Goal: Check status: Check status

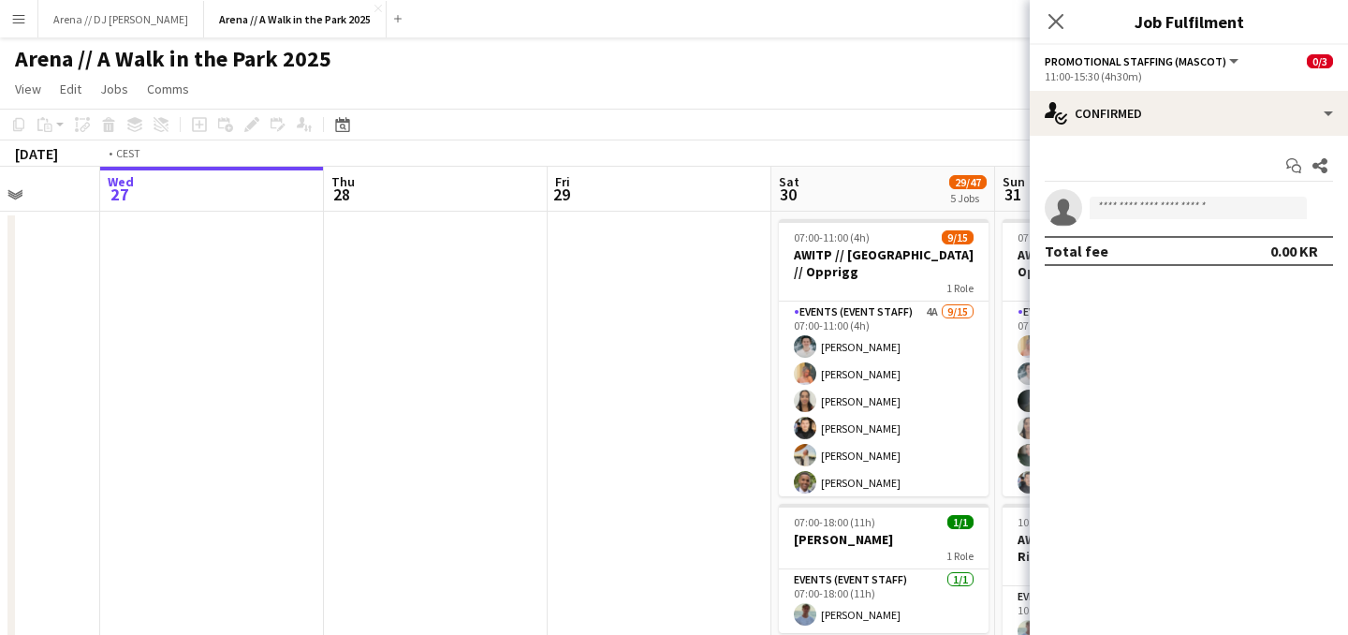
drag, startPoint x: 431, startPoint y: 318, endPoint x: 1003, endPoint y: 330, distance: 572.3
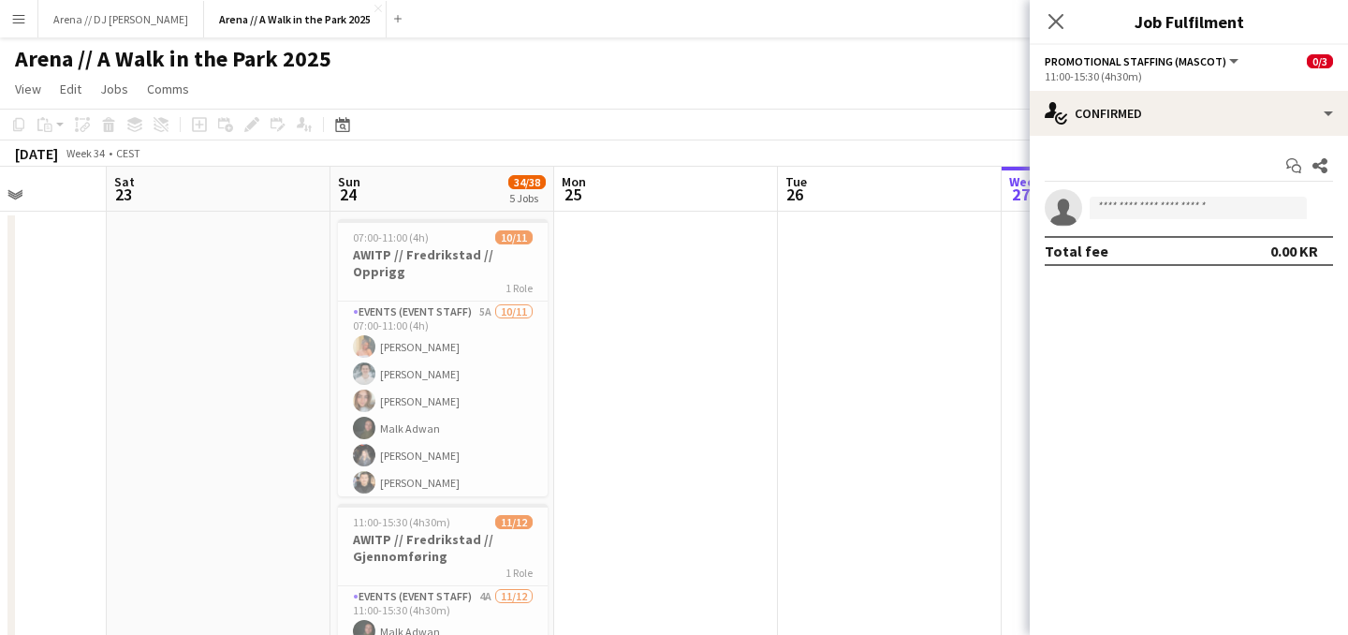
drag, startPoint x: 472, startPoint y: 398, endPoint x: 824, endPoint y: 388, distance: 352.3
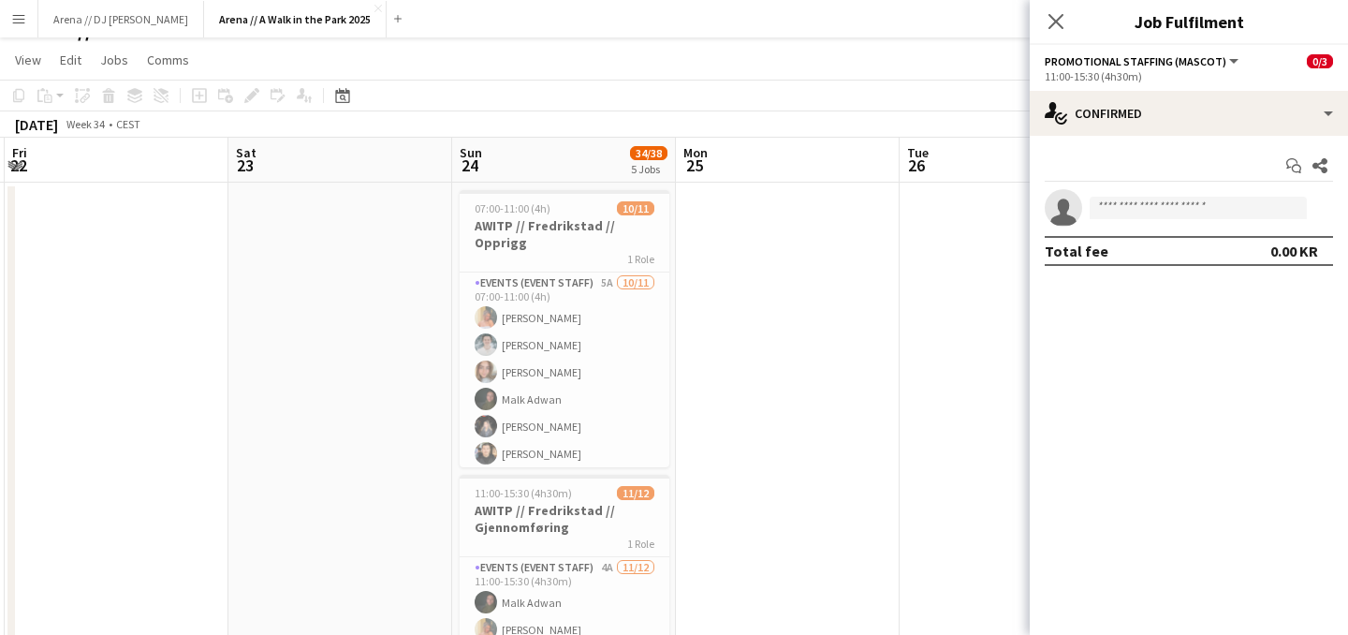
scroll to position [37, 0]
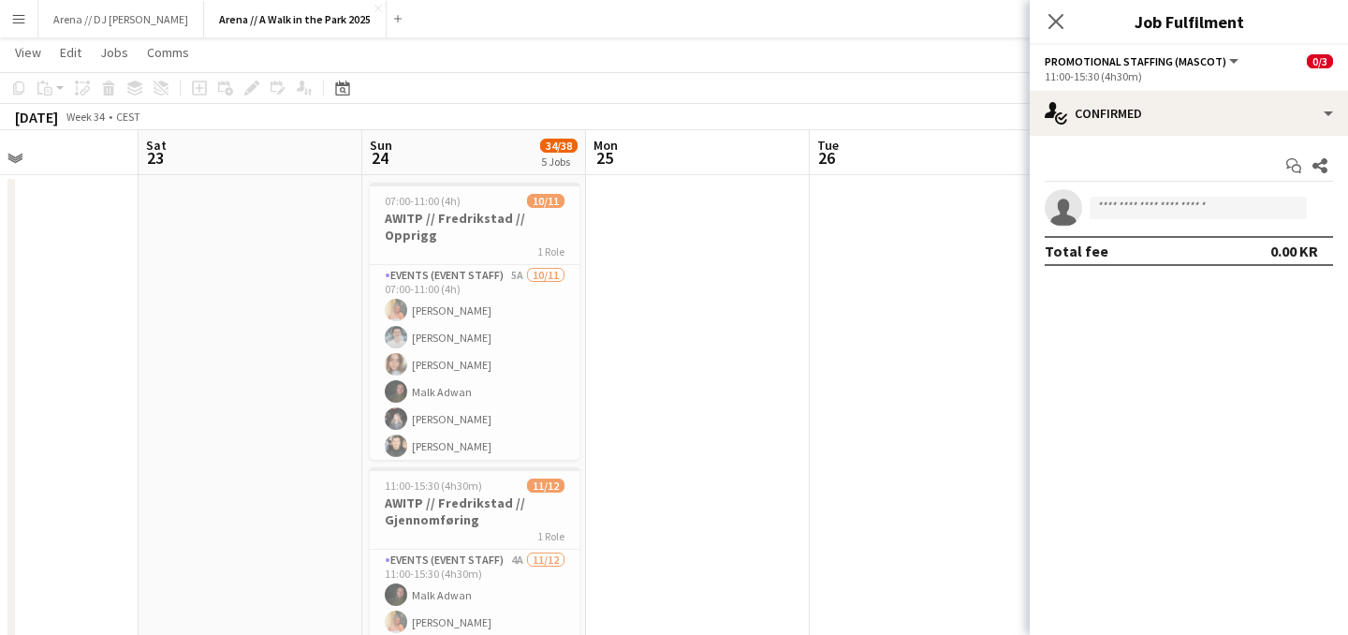
drag, startPoint x: 215, startPoint y: 364, endPoint x: 936, endPoint y: 365, distance: 721.1
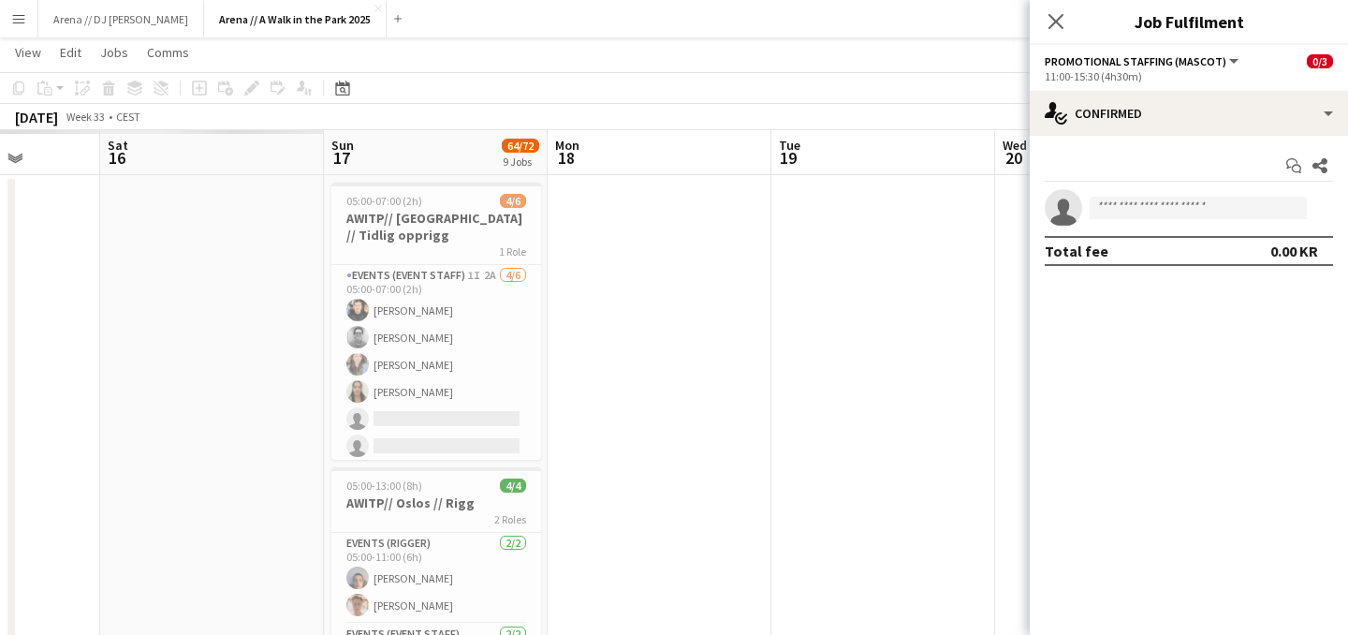
drag, startPoint x: 415, startPoint y: 366, endPoint x: 1068, endPoint y: 363, distance: 652.7
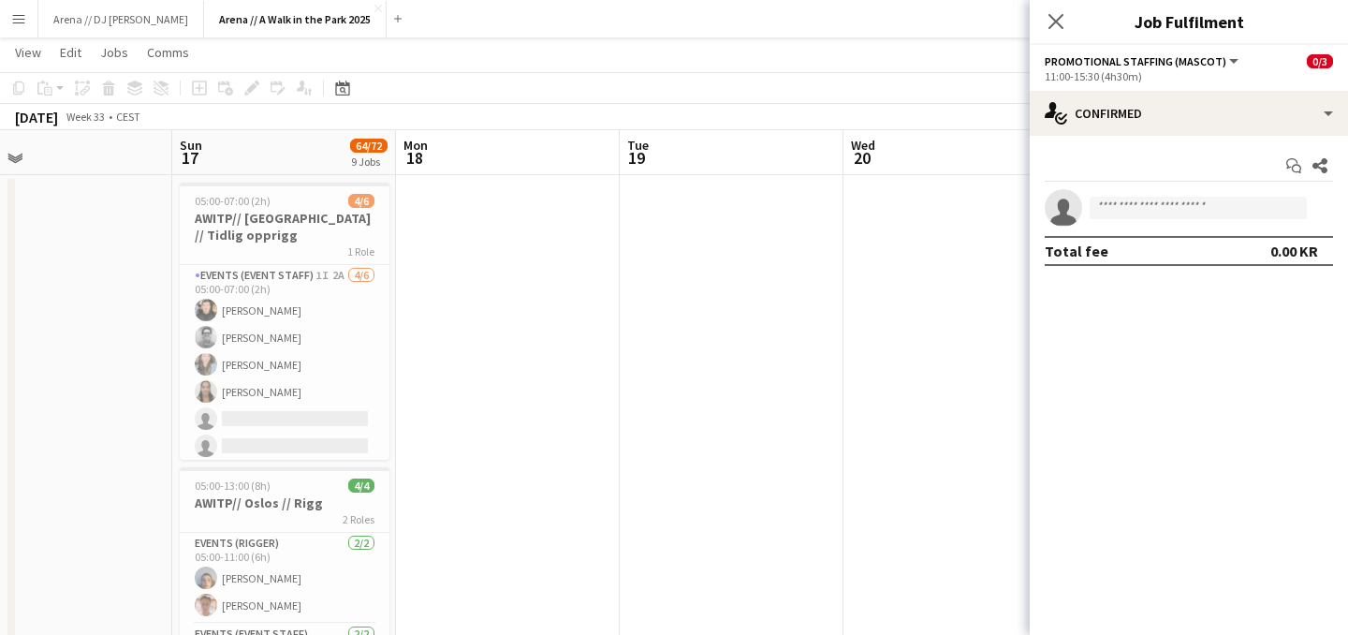
scroll to position [0, 510]
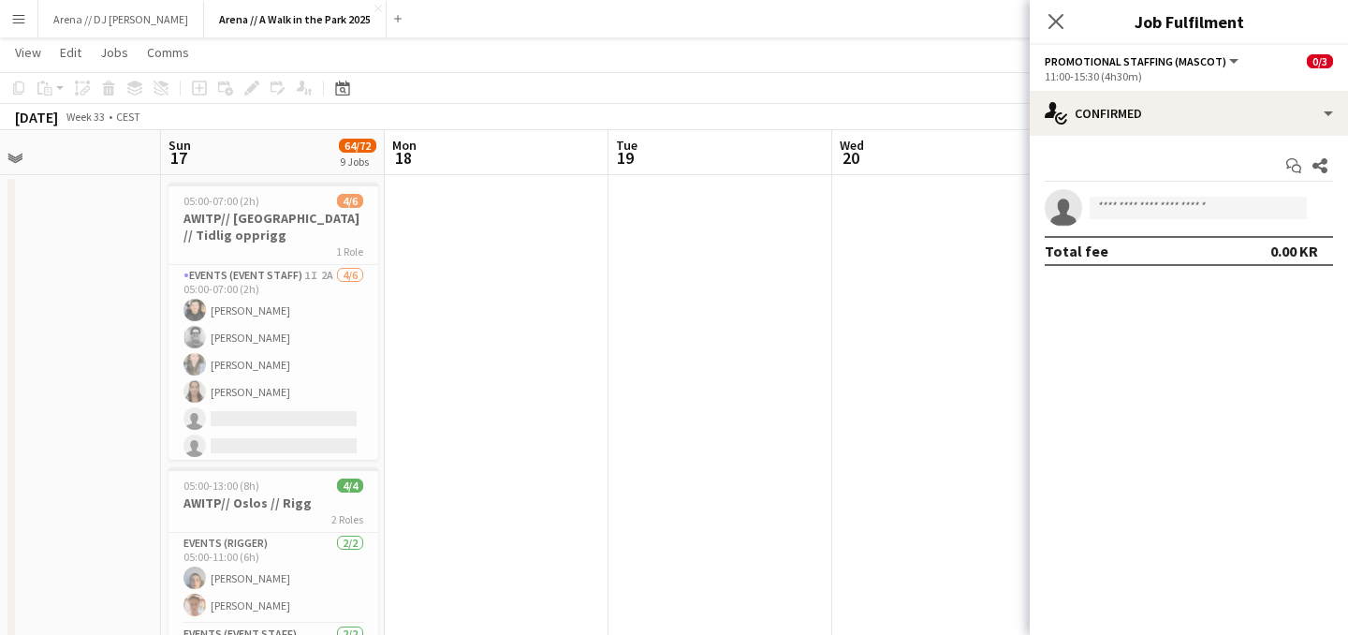
drag, startPoint x: 476, startPoint y: 381, endPoint x: 688, endPoint y: 390, distance: 212.7
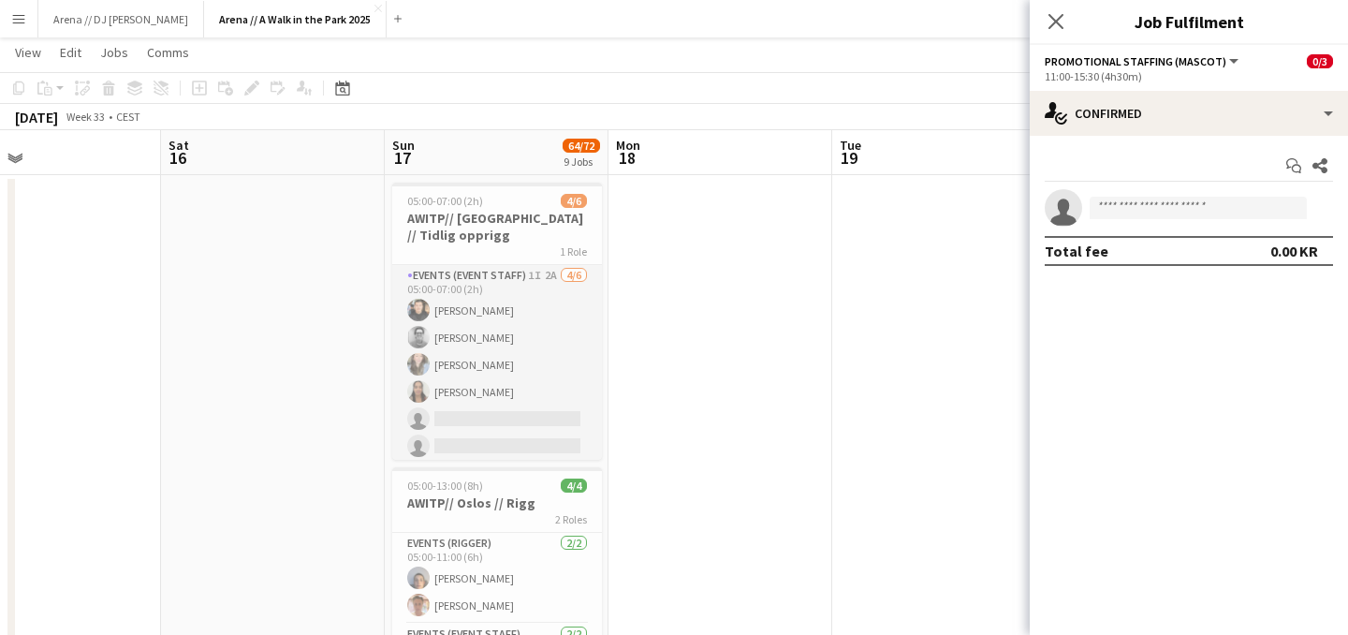
click at [531, 327] on app-card-role "Events (Event Staff) 1I 2A [DATE] 05:00-07:00 (2h) [PERSON_NAME] [PERSON_NAME] …" at bounding box center [497, 364] width 210 height 199
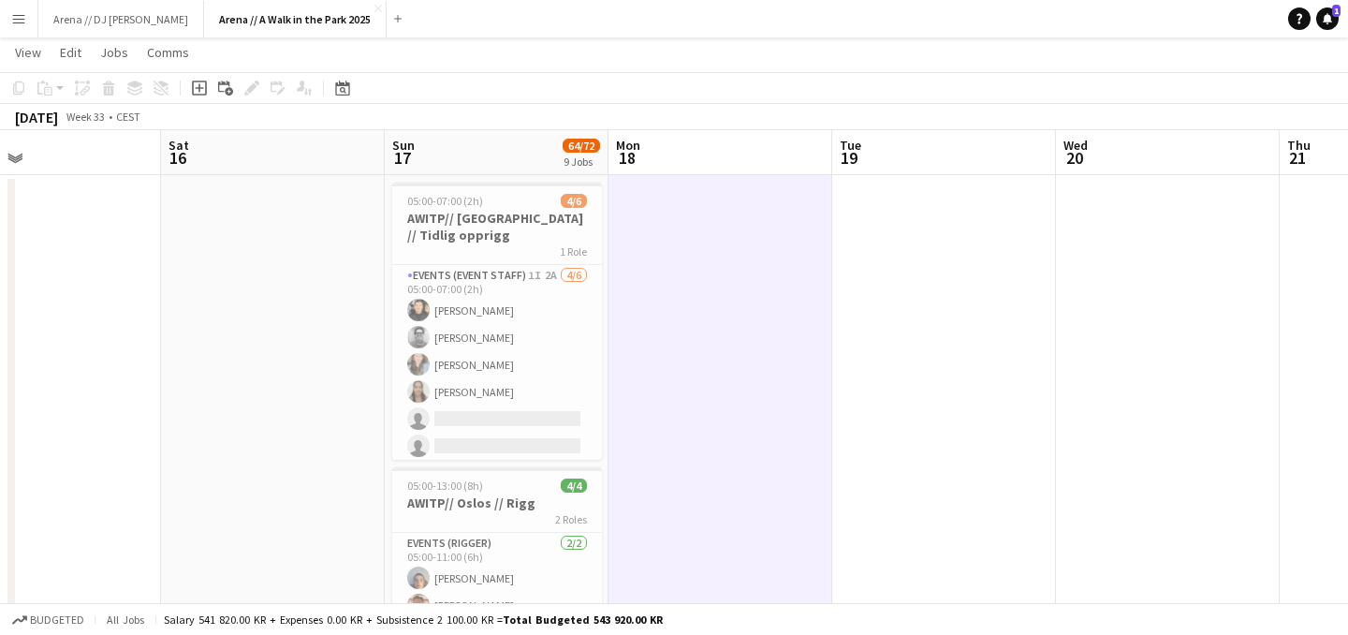
scroll to position [0, 509]
click at [556, 336] on app-card-role "Events (Event Staff) 1I 2A [DATE] 05:00-07:00 (2h) [PERSON_NAME] [PERSON_NAME] …" at bounding box center [498, 364] width 210 height 199
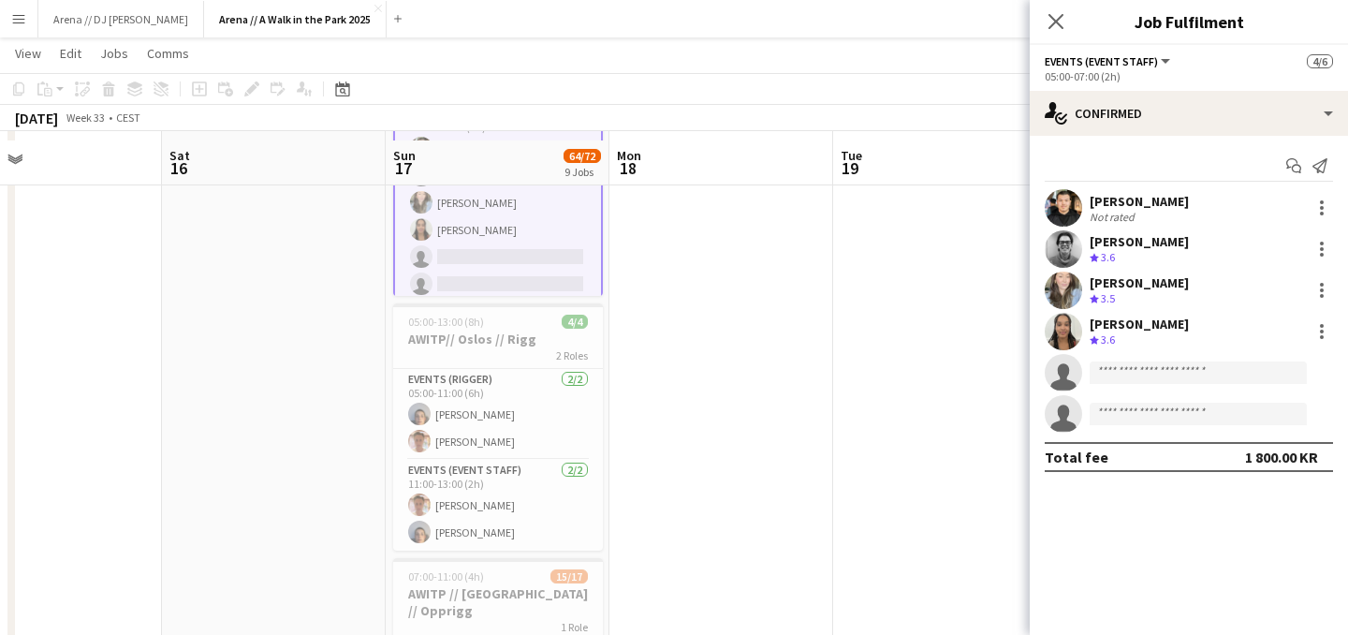
scroll to position [208, 0]
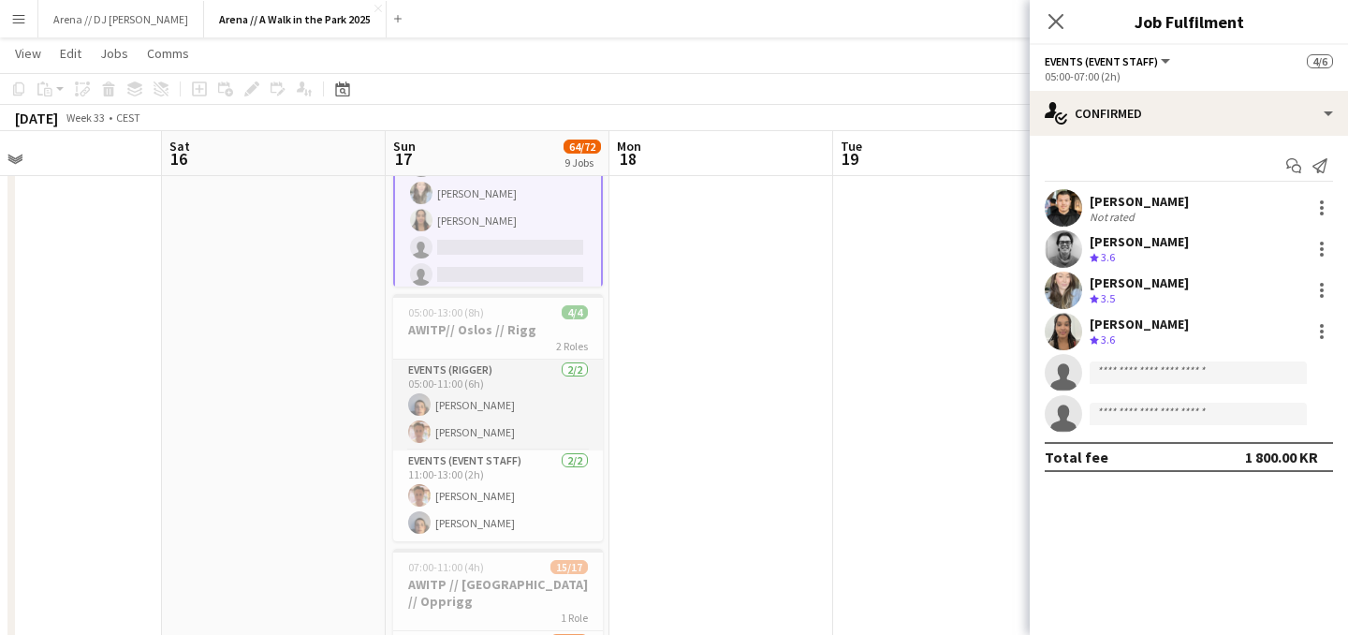
click at [539, 408] on app-card-role "Events (Rigger) [DATE] 05:00-11:00 (6h) [PERSON_NAME] [PERSON_NAME]" at bounding box center [498, 405] width 210 height 91
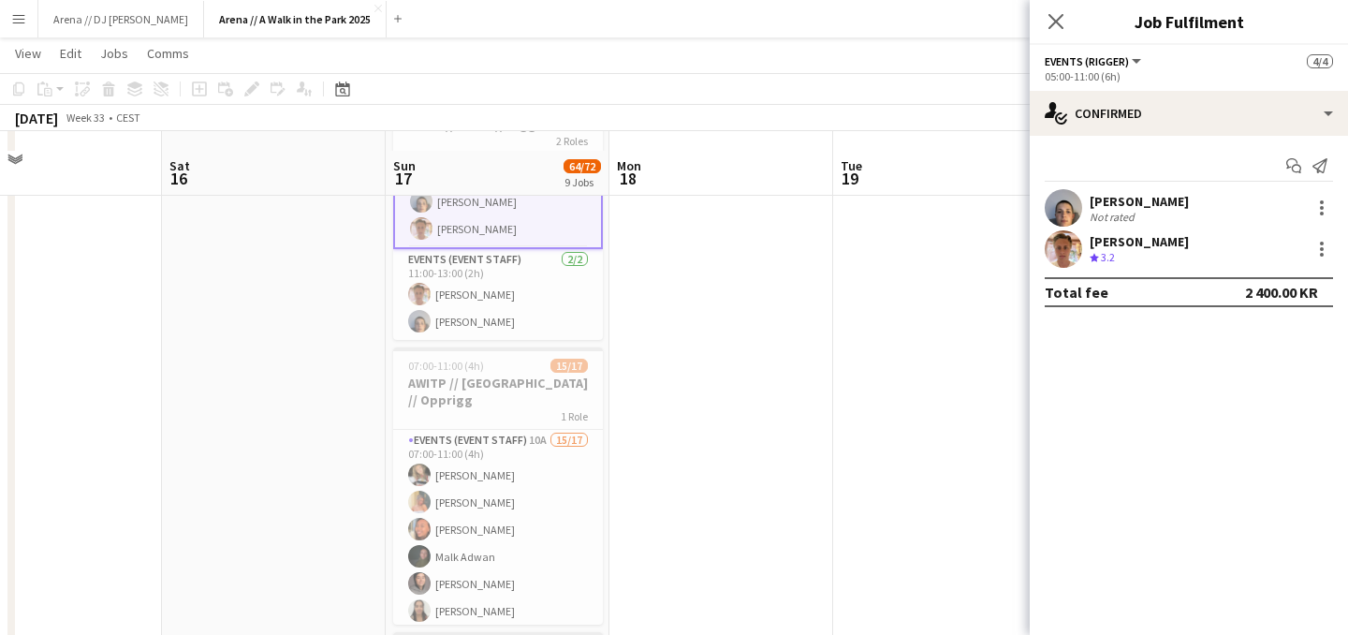
scroll to position [449, 0]
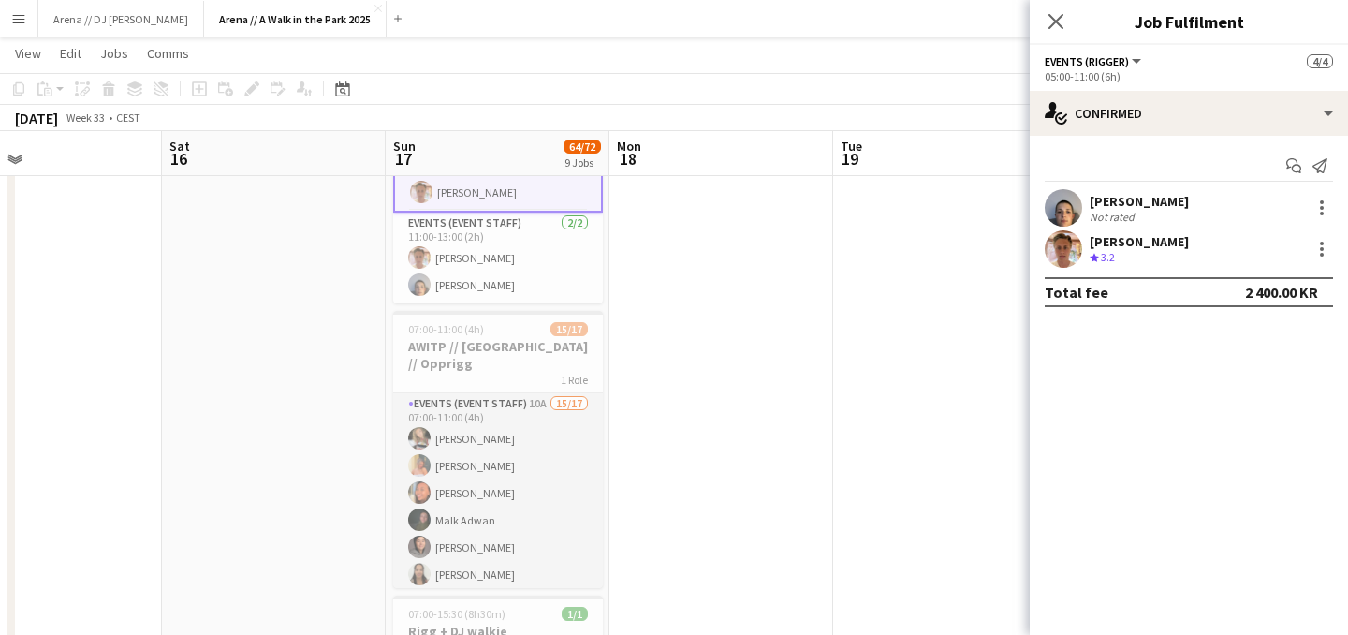
click at [517, 472] on app-card-role "Events (Event Staff) 10A 15/17 07:00-11:00 (4h) [PERSON_NAME] [PERSON_NAME] Boo…" at bounding box center [498, 642] width 210 height 498
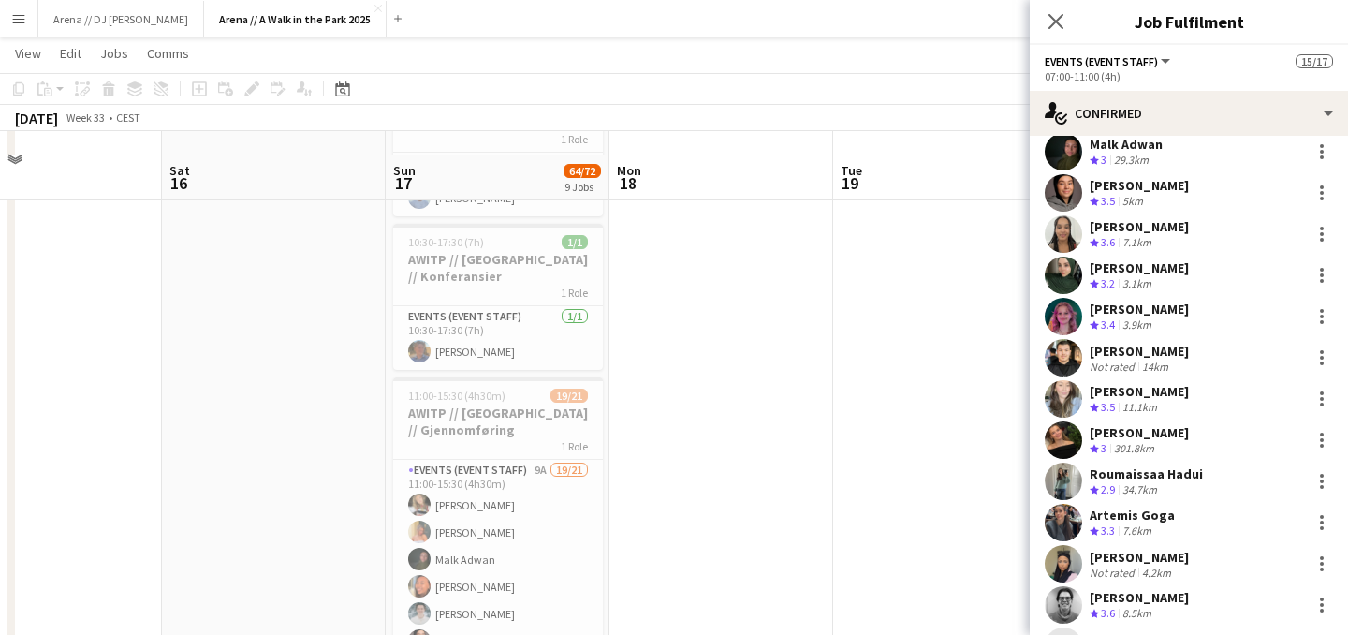
scroll to position [1162, 0]
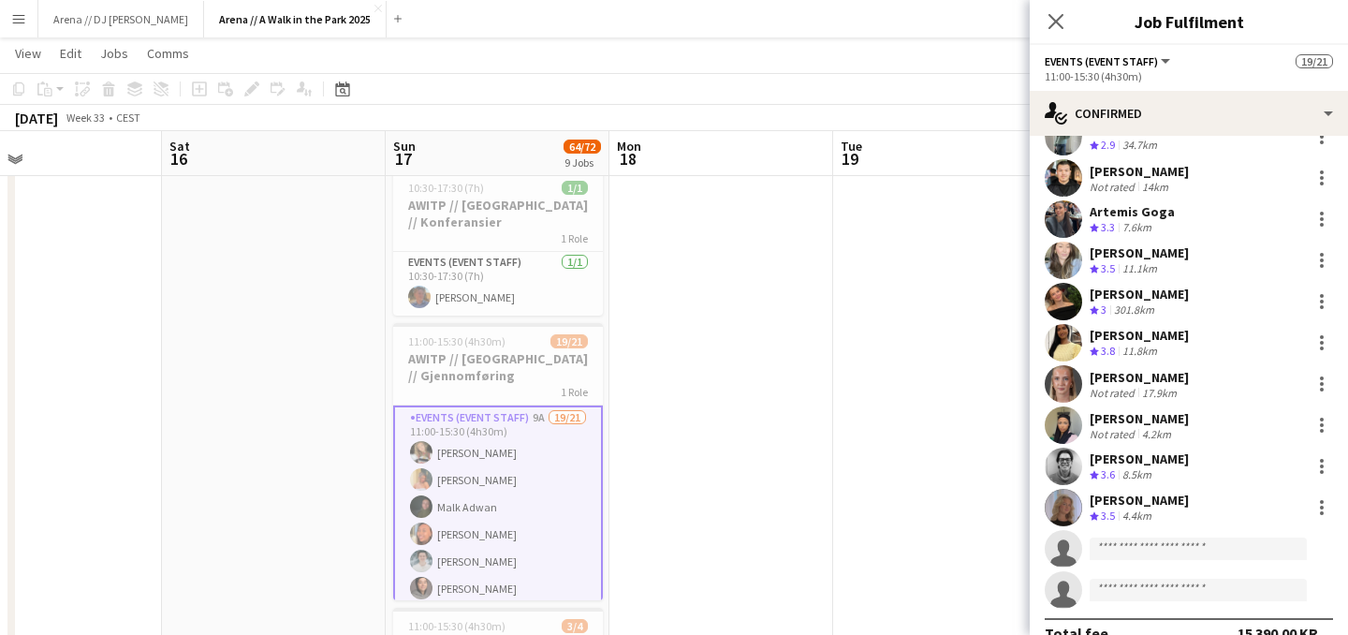
scroll to position [443, 0]
click at [1076, 511] on app-user-avatar at bounding box center [1063, 506] width 37 height 37
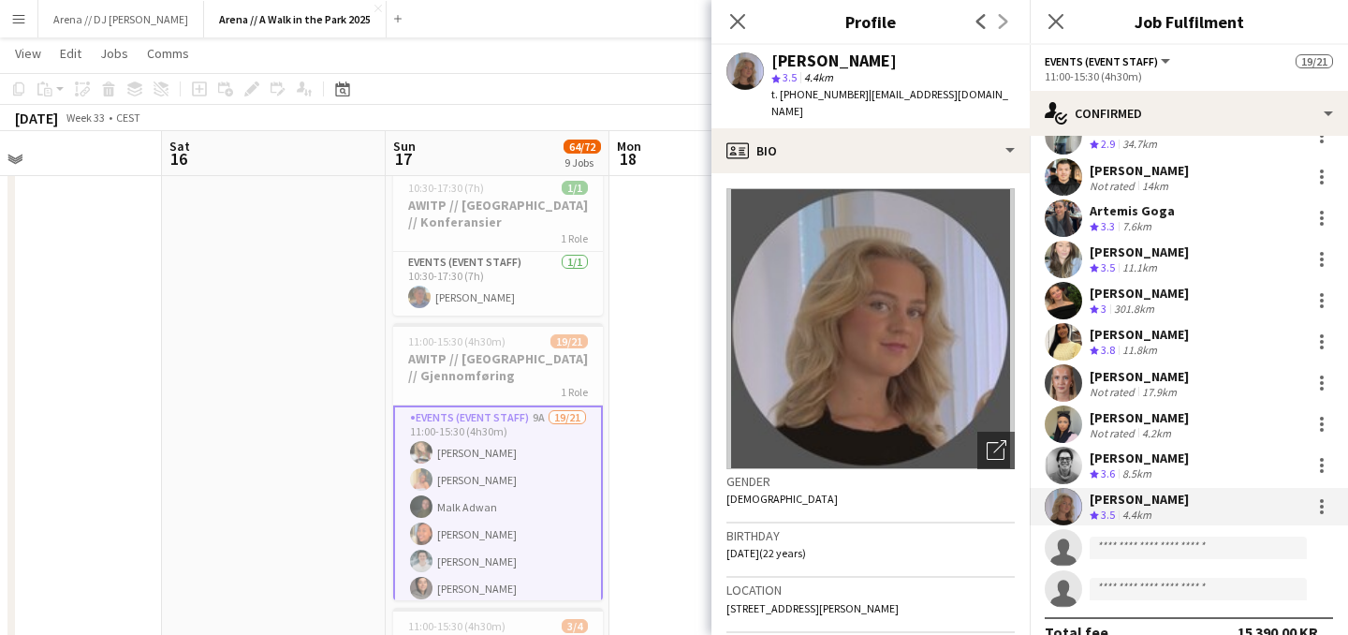
click at [670, 453] on app-date-cell at bounding box center [722, 139] width 224 height 2182
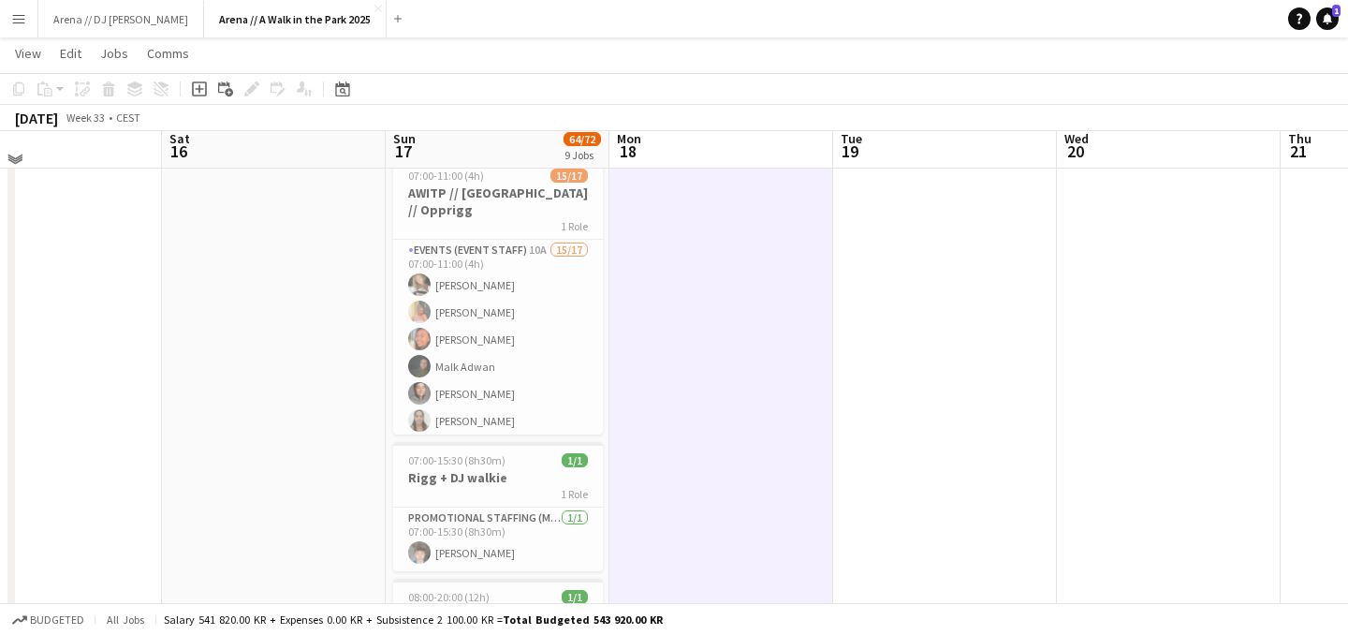
scroll to position [592, 0]
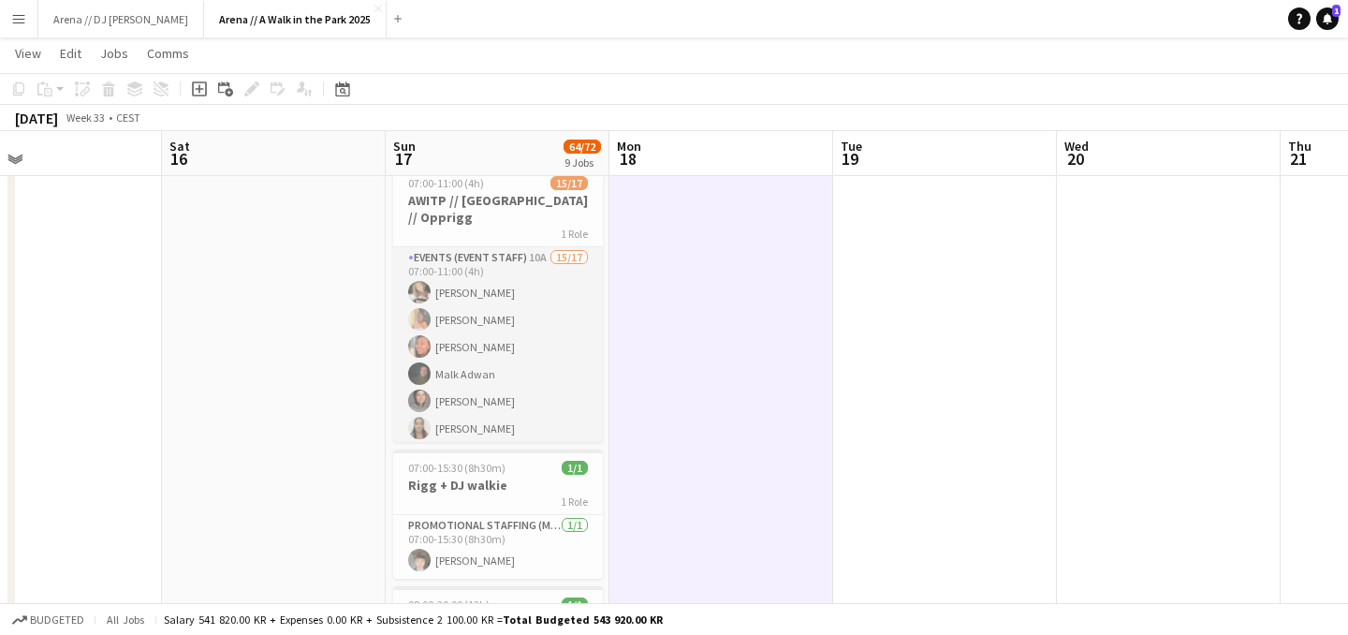
click at [470, 339] on app-card-role "Events (Event Staff) 10A 15/17 07:00-11:00 (4h) [PERSON_NAME] [PERSON_NAME] Boo…" at bounding box center [498, 496] width 210 height 498
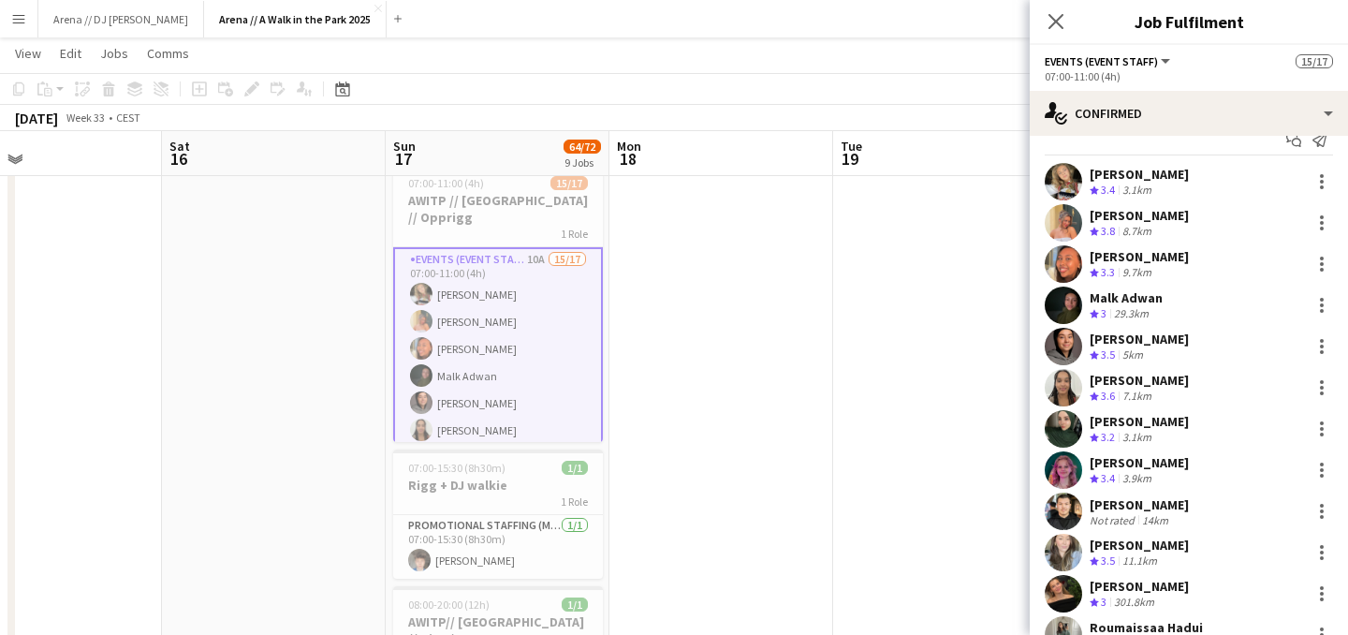
scroll to position [22, 0]
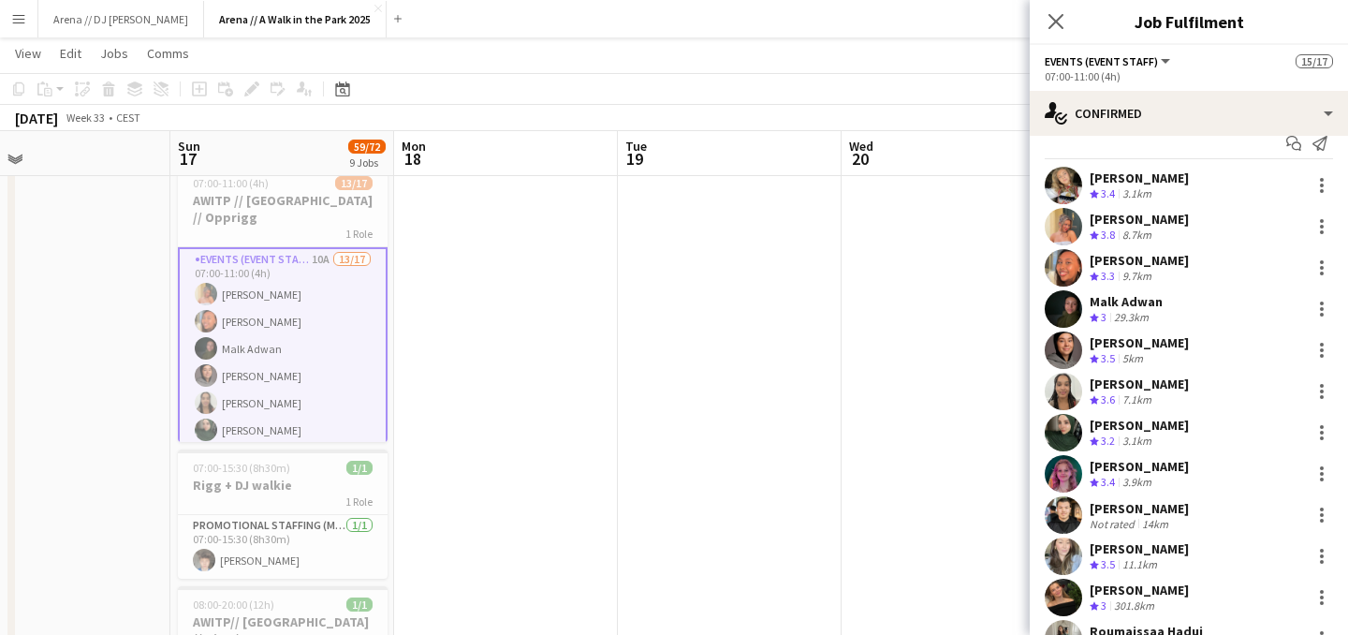
drag, startPoint x: 923, startPoint y: 373, endPoint x: 526, endPoint y: 374, distance: 397.1
click at [526, 374] on app-calendar-viewport "Wed 13 Thu 14 Fri 15 Sat 16 Sun 17 59/72 9 Jobs Mon 18 Tue 19 Wed 20 Thu 21 Fri…" at bounding box center [674, 640] width 1348 height 2319
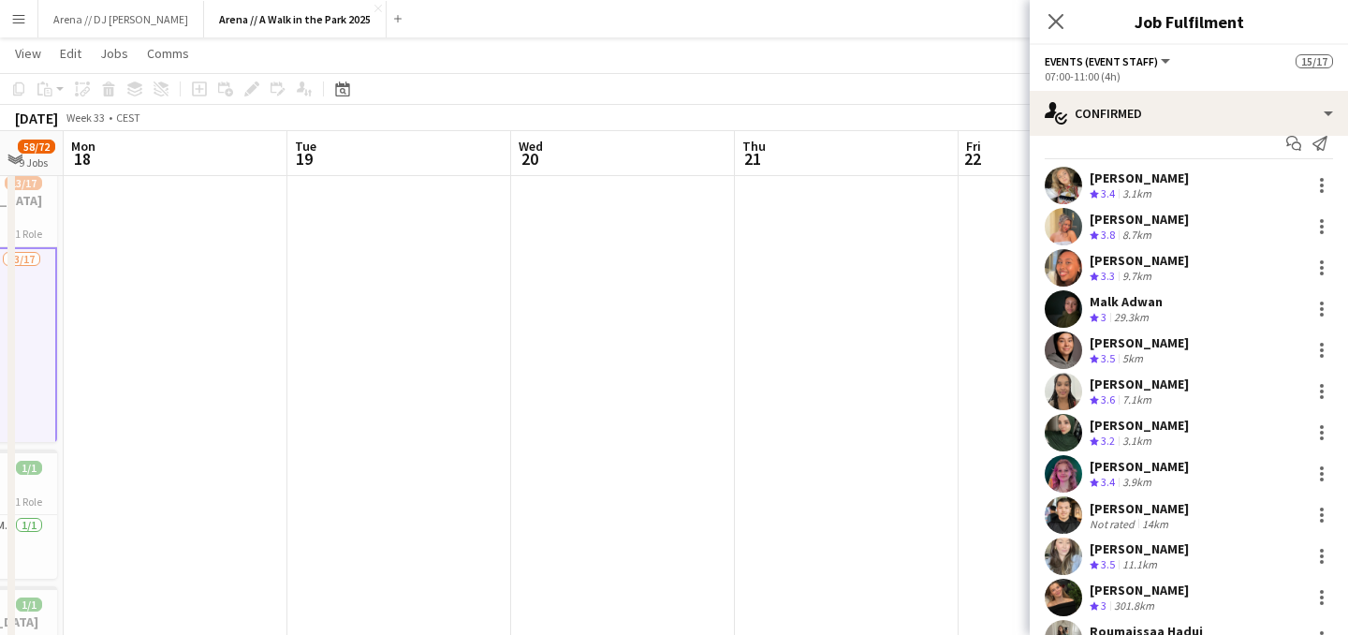
drag, startPoint x: 554, startPoint y: 385, endPoint x: 346, endPoint y: 380, distance: 207.9
click at [350, 382] on app-calendar-viewport "Fri 15 Sat 16 Sun 17 58/72 9 Jobs Mon 18 Tue 19 Wed 20 Thu 21 Fri 22 Sat 23 Sun…" at bounding box center [674, 640] width 1348 height 2319
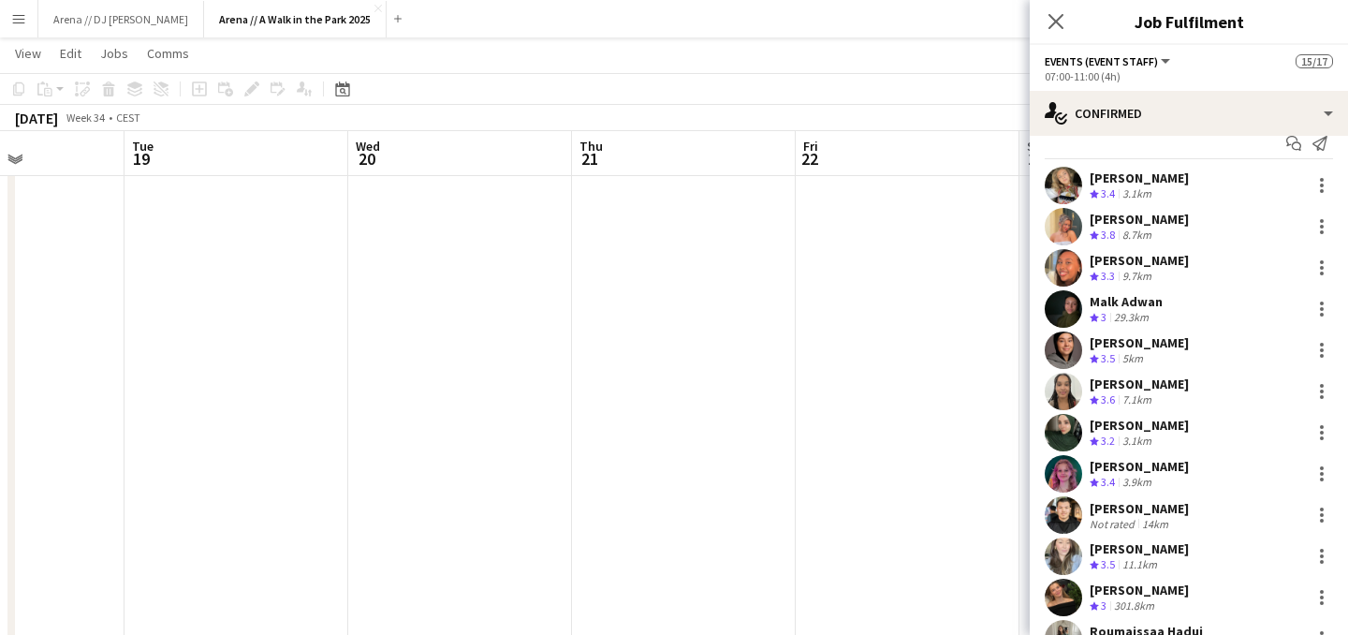
scroll to position [0, 611]
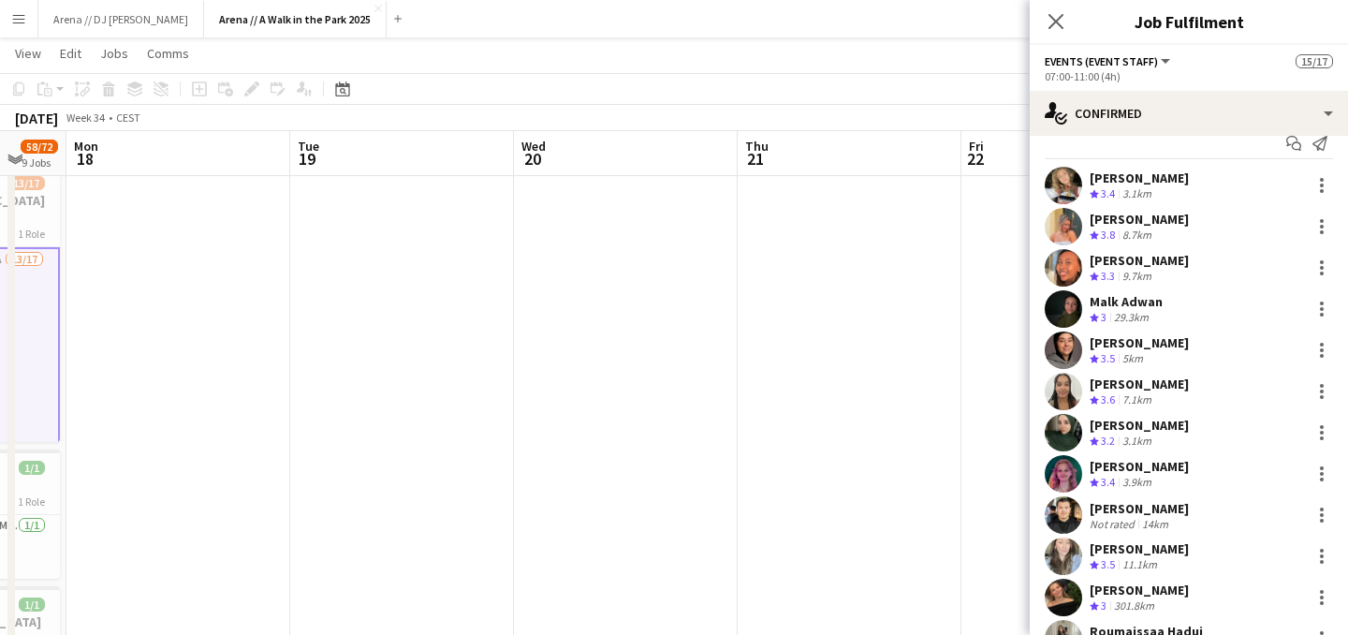
drag, startPoint x: 621, startPoint y: 405, endPoint x: 246, endPoint y: 383, distance: 375.2
click at [246, 383] on app-calendar-viewport "Fri 15 Sat 16 Sun 17 58/72 9 Jobs Mon 18 Tue 19 Wed 20 Thu 21 Fri 22 Sat 23 Sun…" at bounding box center [674, 640] width 1348 height 2319
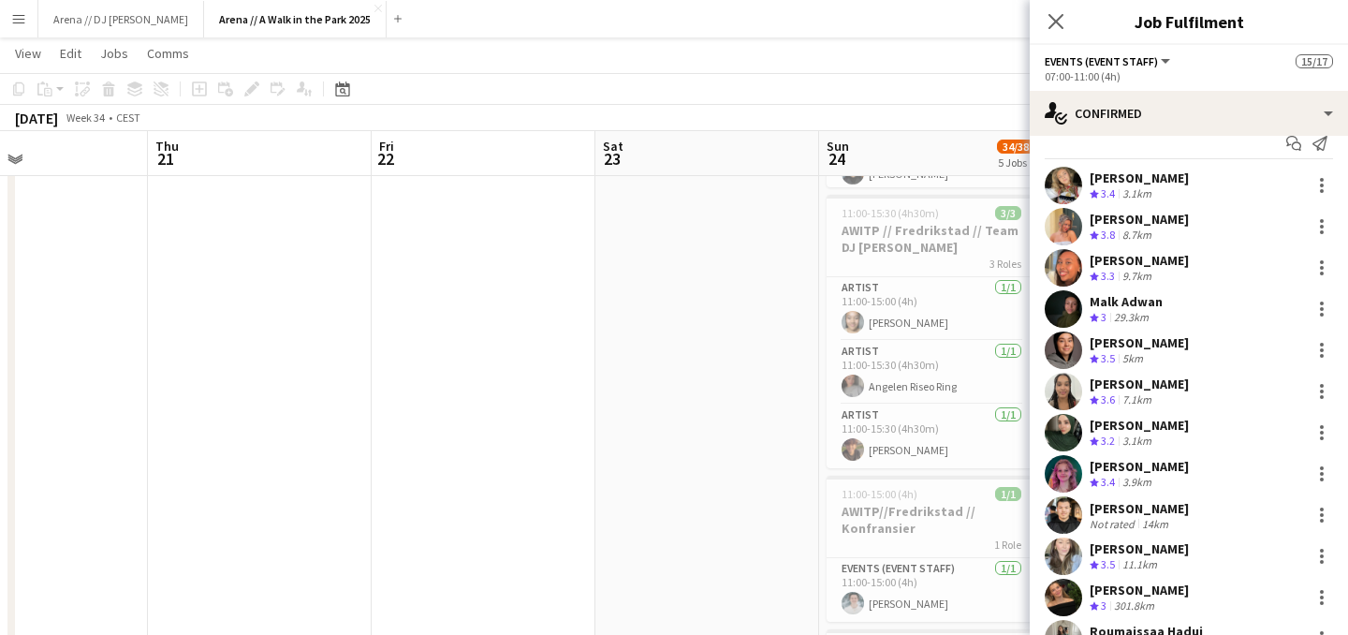
drag, startPoint x: 627, startPoint y: 373, endPoint x: 269, endPoint y: 377, distance: 358.7
click at [269, 377] on app-calendar-viewport "Sun 17 58/72 9 Jobs Mon 18 Tue 19 Wed 20 Thu 21 Fri 22 Sat 23 Sun 24 34/38 5 Jo…" at bounding box center [674, 640] width 1348 height 2319
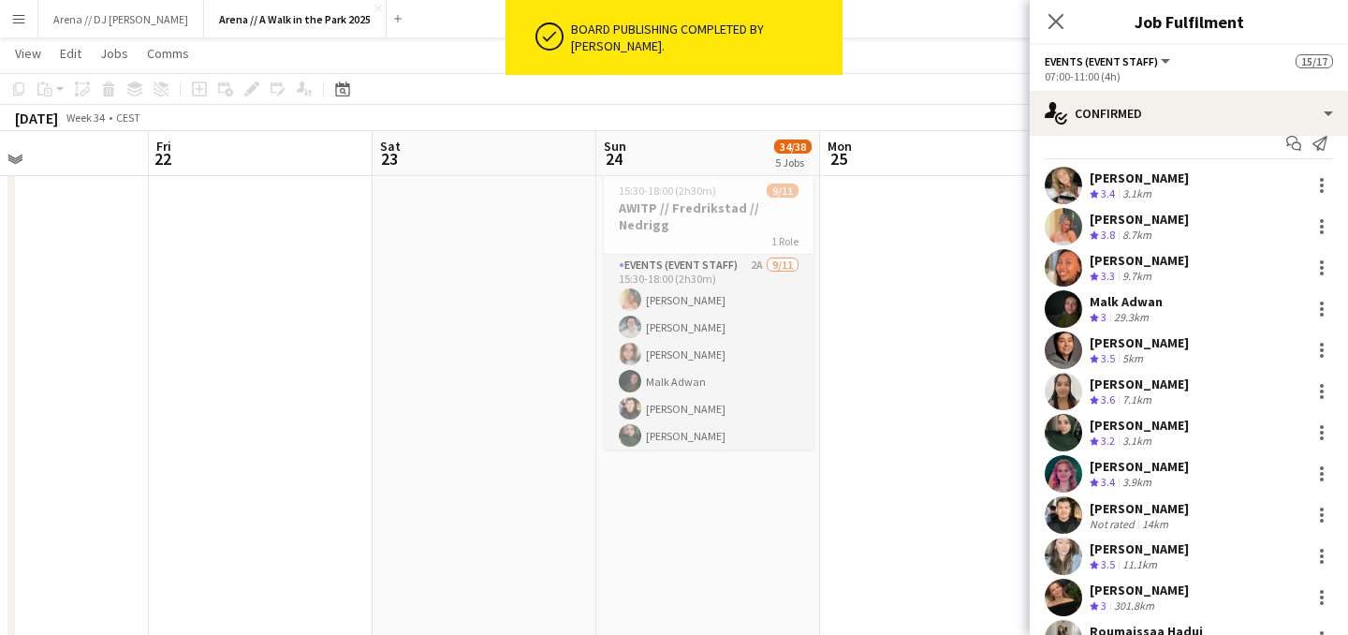
scroll to position [124, 0]
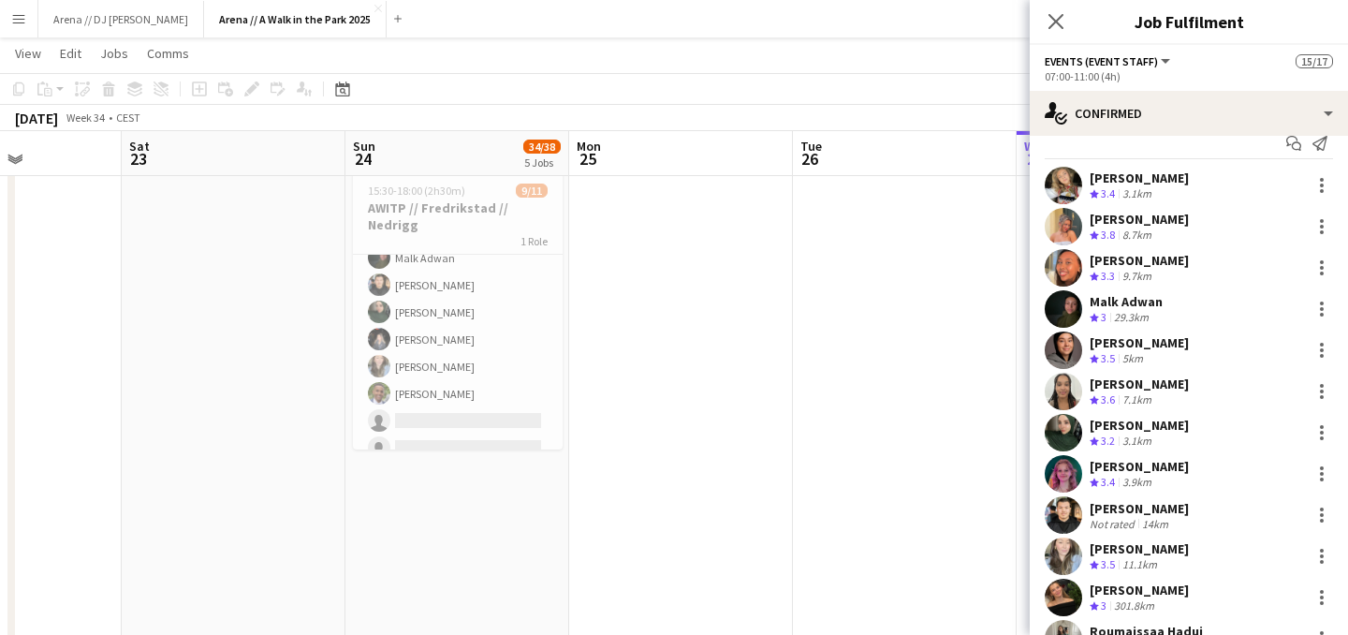
drag, startPoint x: 922, startPoint y: 432, endPoint x: 224, endPoint y: 367, distance: 701.6
click at [224, 367] on app-calendar-viewport "Tue 19 Wed 20 Thu 21 Fri 22 Sat 23 Sun 24 34/38 5 Jobs Mon 25 Tue 26 Wed 27 Thu…" at bounding box center [674, 183] width 1348 height 2319
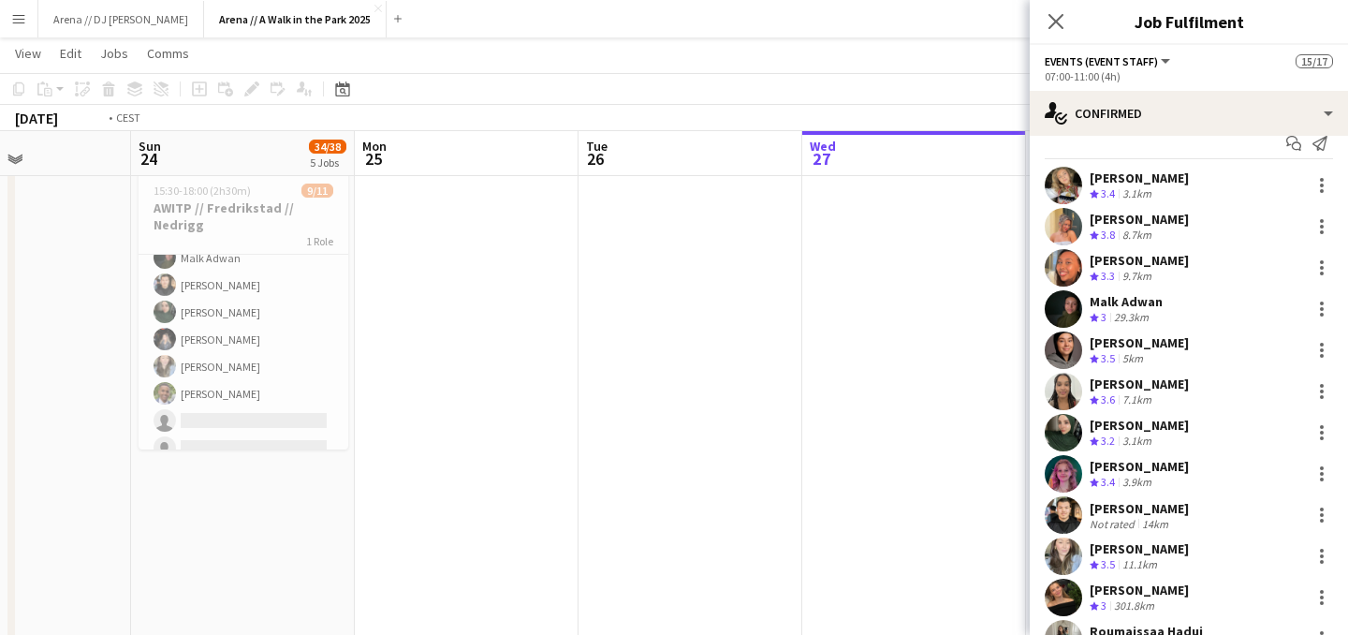
drag, startPoint x: 505, startPoint y: 404, endPoint x: 89, endPoint y: 373, distance: 416.9
click at [94, 373] on app-calendar-viewport "Thu 21 Fri 22 Sat 23 Sun 24 34/38 5 Jobs Mon 25 Tue 26 Wed 27 Thu 28 Fri 29 Sat…" at bounding box center [674, 183] width 1348 height 2319
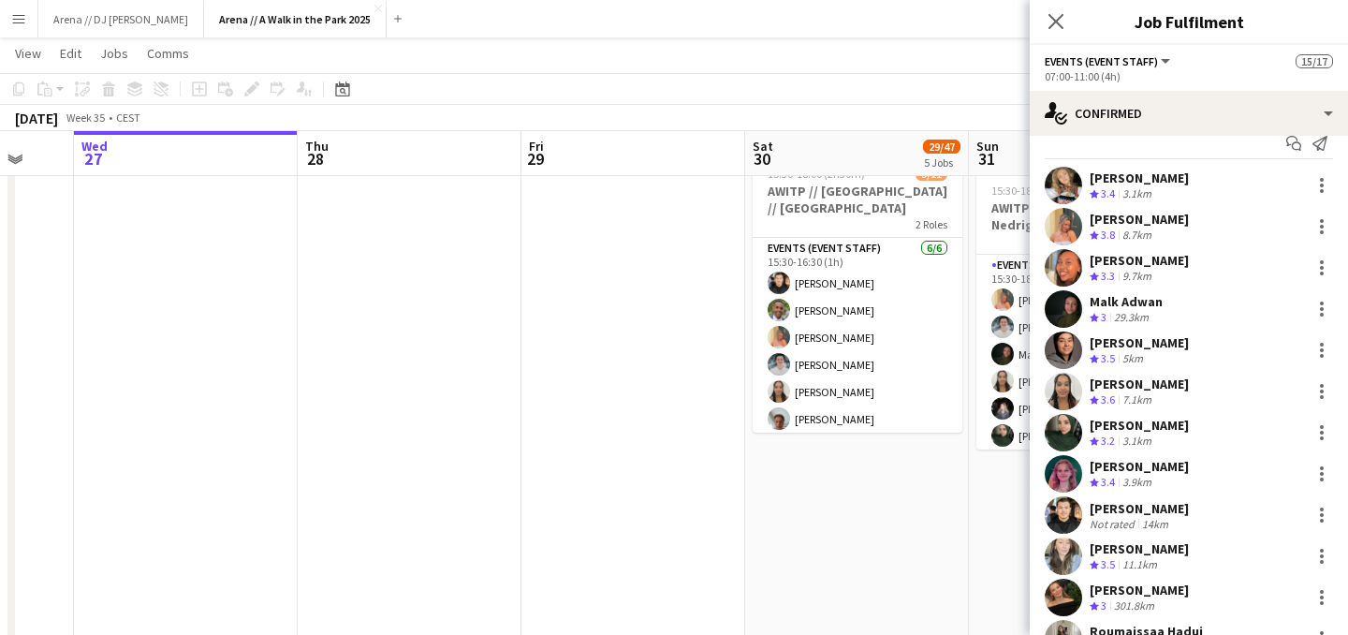
drag, startPoint x: 695, startPoint y: 385, endPoint x: 361, endPoint y: 386, distance: 333.4
click at [364, 386] on app-calendar-viewport "Sat 23 Sun 24 34/38 5 Jobs Mon 25 Tue 26 Wed 27 Thu 28 Fri 29 Sat 30 29/47 5 Jo…" at bounding box center [674, 183] width 1348 height 2319
